Goal: Communication & Community: Connect with others

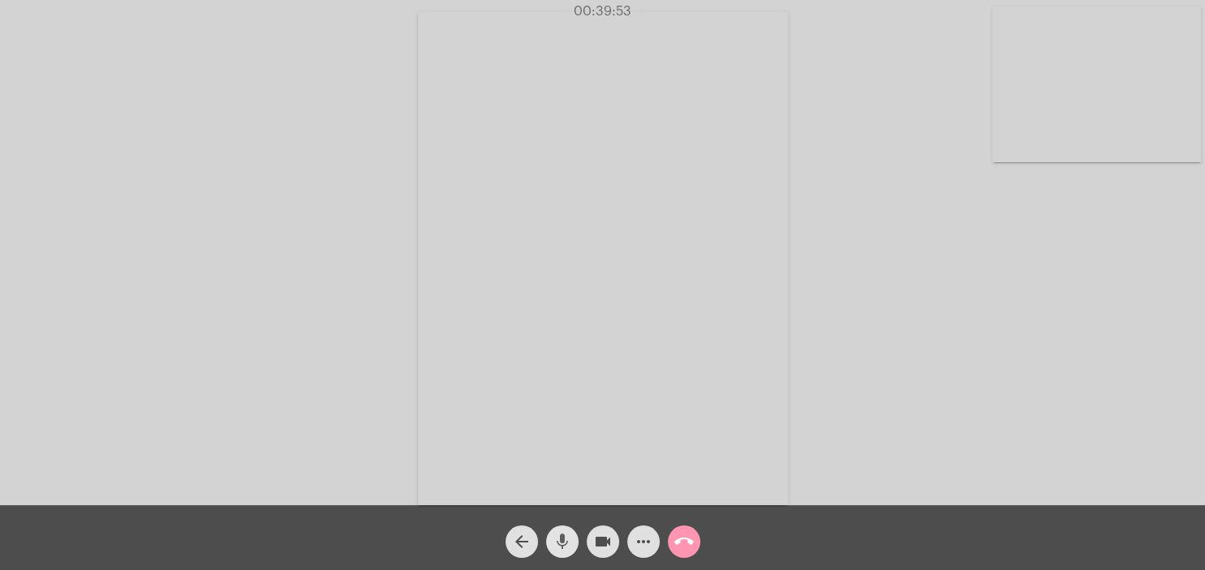
click at [566, 544] on mat-icon "mic" at bounding box center [562, 541] width 19 height 19
click at [560, 535] on mat-icon "mic_off" at bounding box center [562, 541] width 19 height 19
click at [564, 538] on mat-icon "mic" at bounding box center [562, 541] width 19 height 19
click at [561, 551] on mat-icon "mic_off" at bounding box center [562, 541] width 19 height 19
click at [566, 547] on mat-icon "mic" at bounding box center [562, 541] width 19 height 19
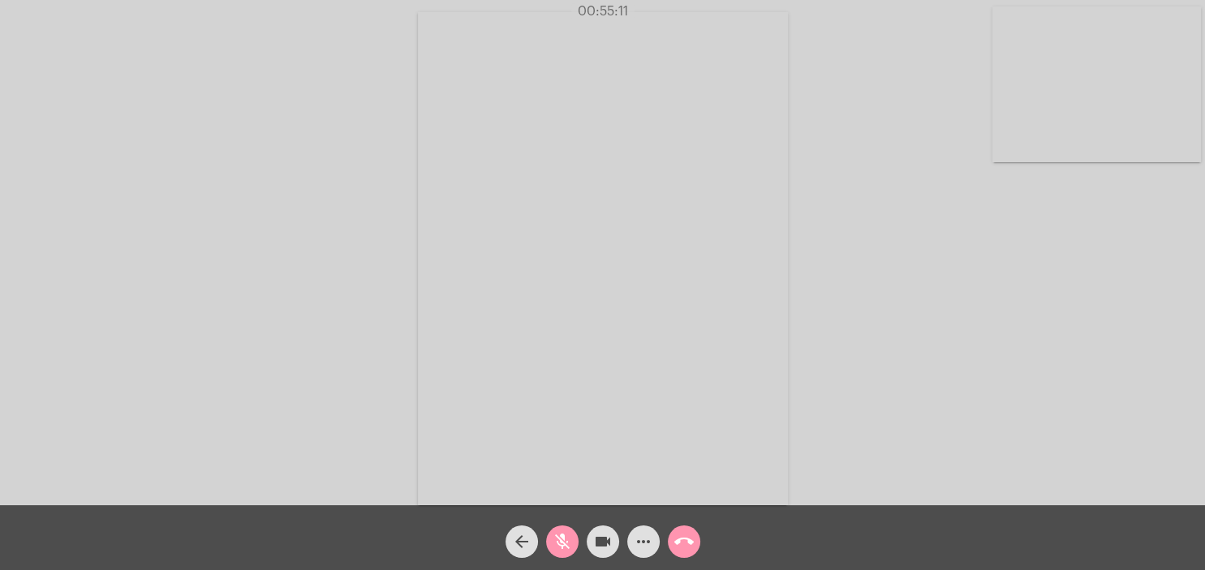
click at [566, 550] on mat-icon "mic_off" at bounding box center [562, 541] width 19 height 19
click at [573, 535] on button "mic" at bounding box center [562, 542] width 32 height 32
click at [570, 537] on mat-icon "mic_off" at bounding box center [562, 541] width 19 height 19
click at [564, 537] on mat-icon "mic" at bounding box center [562, 541] width 19 height 19
click at [564, 535] on mat-icon "mic_off" at bounding box center [562, 541] width 19 height 19
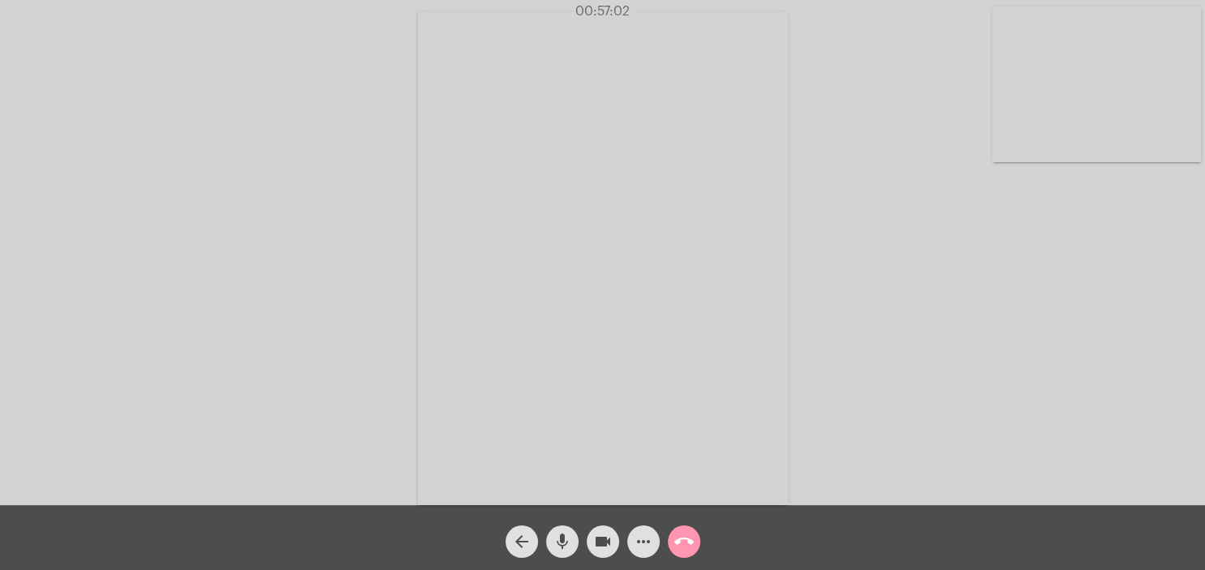
click at [565, 544] on mat-icon "mic" at bounding box center [562, 541] width 19 height 19
click at [568, 540] on mat-icon "mic_off" at bounding box center [562, 541] width 19 height 19
click at [681, 547] on mat-icon "call_end" at bounding box center [683, 541] width 19 height 19
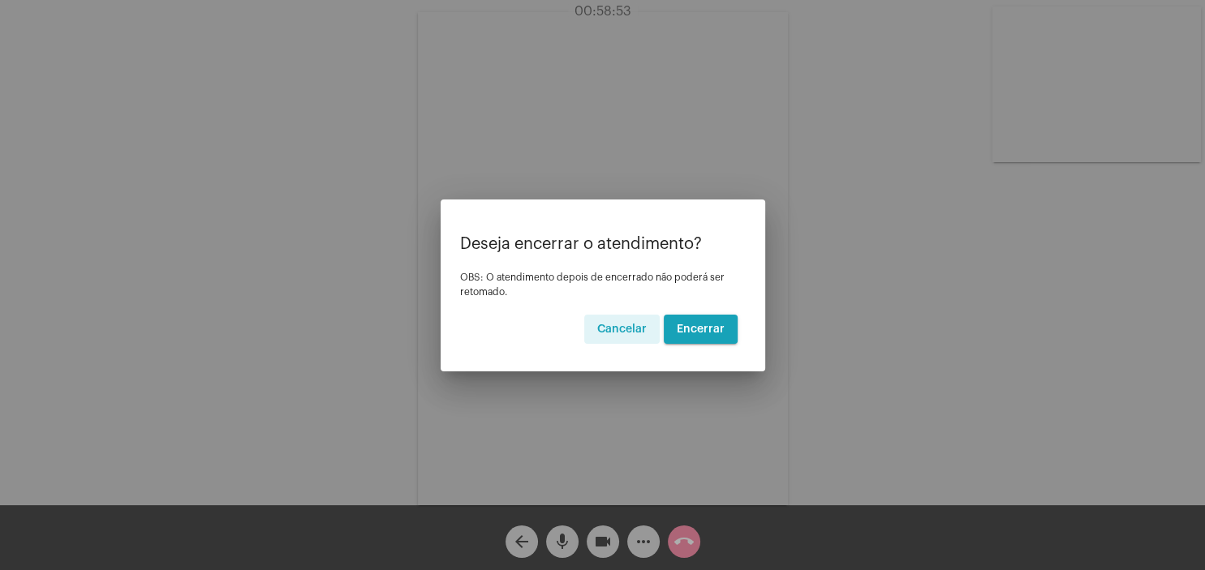
click at [716, 332] on span "Encerrar" at bounding box center [701, 329] width 48 height 11
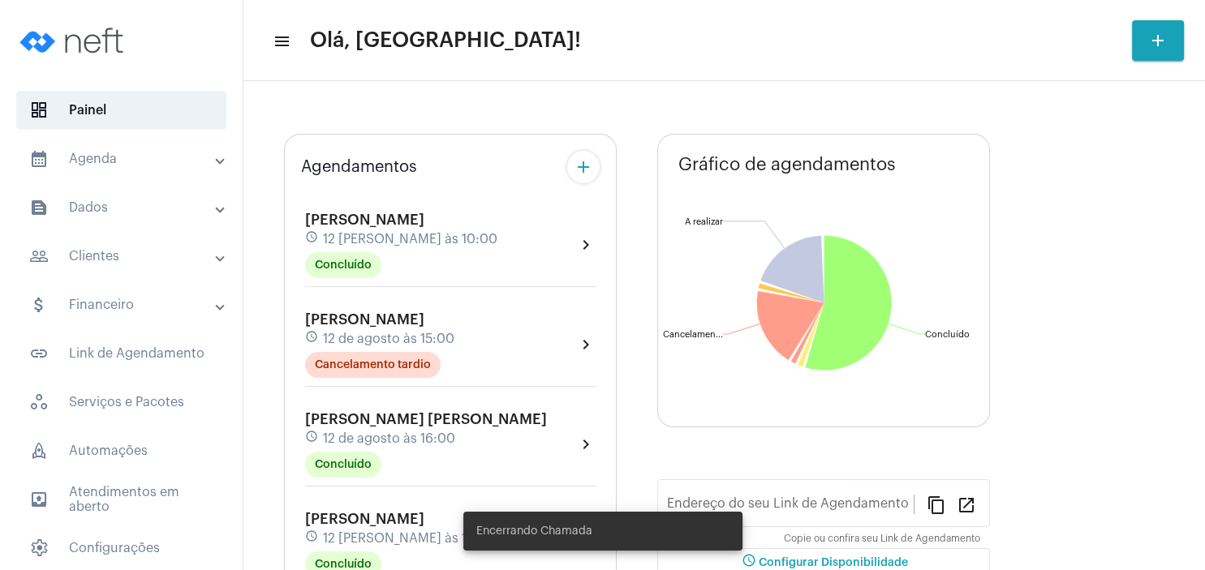
type input "[URL][DOMAIN_NAME][PERSON_NAME]"
